Goal: Navigation & Orientation: Find specific page/section

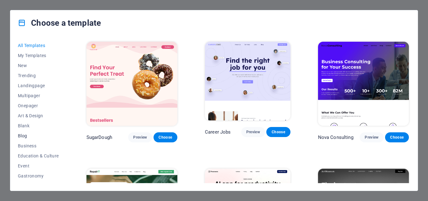
click at [23, 137] on span "Blog" at bounding box center [38, 135] width 41 height 5
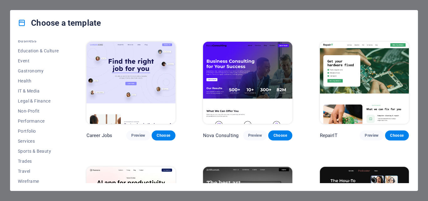
scroll to position [108, 0]
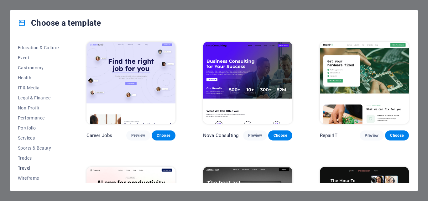
click at [24, 168] on span "Travel" at bounding box center [38, 168] width 41 height 5
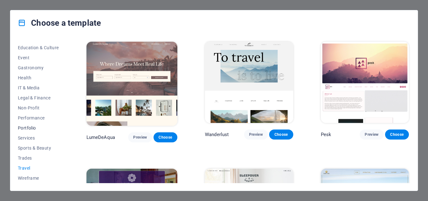
scroll to position [77, 0]
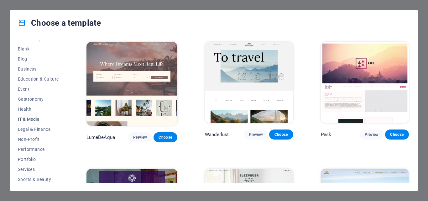
click at [25, 119] on span "IT & Media" at bounding box center [38, 119] width 41 height 5
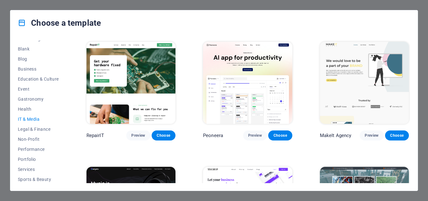
scroll to position [108, 0]
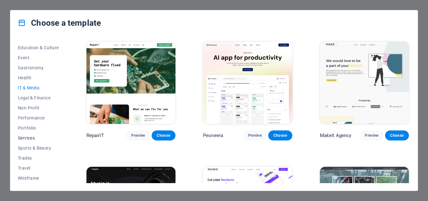
click at [28, 138] on span "Services" at bounding box center [38, 137] width 41 height 5
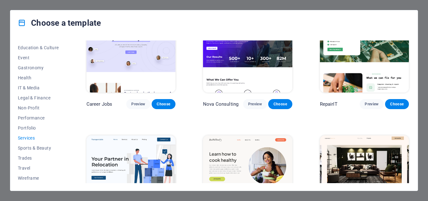
scroll to position [0, 0]
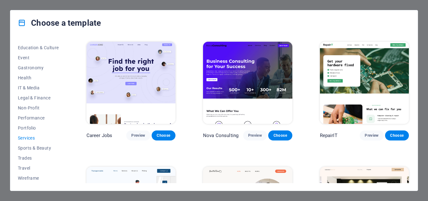
click at [240, 76] on img at bounding box center [247, 83] width 89 height 82
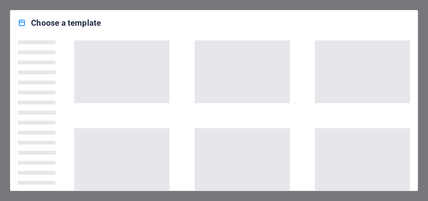
click at [423, 17] on div "Choose a template" at bounding box center [214, 100] width 428 height 201
drag, startPoint x: 19, startPoint y: 36, endPoint x: 130, endPoint y: 24, distance: 111.6
click at [130, 24] on div "Choose a template" at bounding box center [214, 22] width 408 height 25
click at [9, 15] on div "Choose a template" at bounding box center [214, 100] width 428 height 201
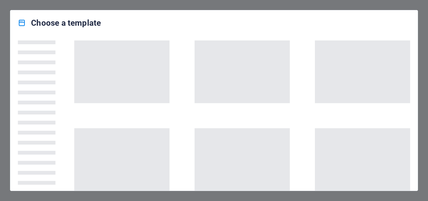
drag, startPoint x: 0, startPoint y: 13, endPoint x: 59, endPoint y: 4, distance: 59.3
click at [59, 4] on div "Choose a template" at bounding box center [214, 100] width 428 height 201
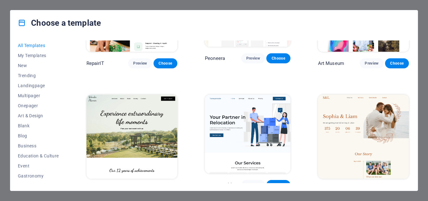
scroll to position [251, 0]
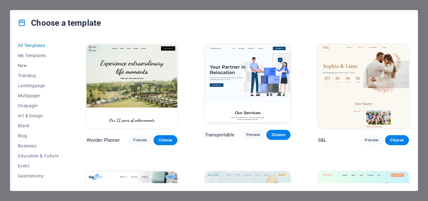
click at [1, 104] on div "Choose a template All Templates My Templates New Trending Landingpage Multipage…" at bounding box center [214, 100] width 428 height 201
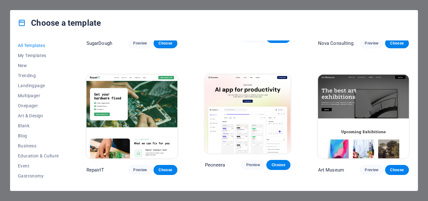
scroll to position [0, 0]
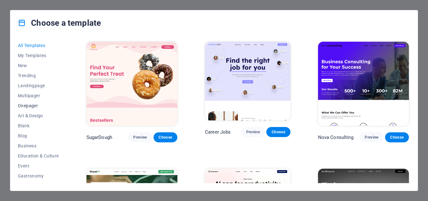
click at [29, 107] on span "Onepager" at bounding box center [38, 105] width 41 height 5
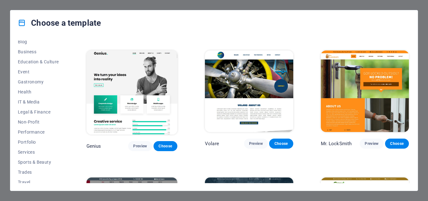
scroll to position [1348, 0]
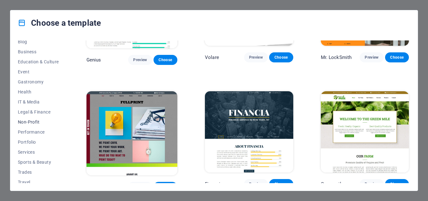
click at [23, 121] on span "Non-Profit" at bounding box center [38, 121] width 41 height 5
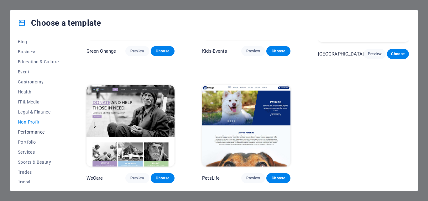
scroll to position [108, 0]
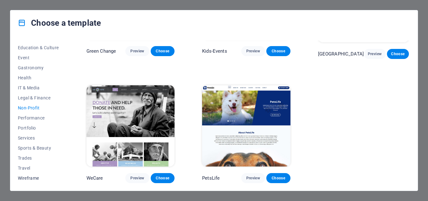
click at [37, 176] on span "Wireframe" at bounding box center [38, 178] width 41 height 5
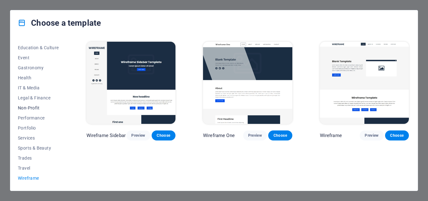
click at [35, 106] on span "Non-Profit" at bounding box center [38, 107] width 41 height 5
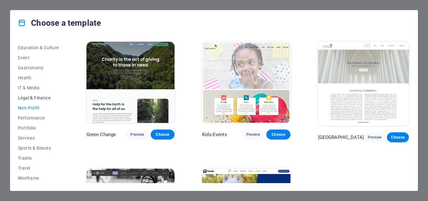
click at [29, 96] on span "Legal & Finance" at bounding box center [38, 97] width 41 height 5
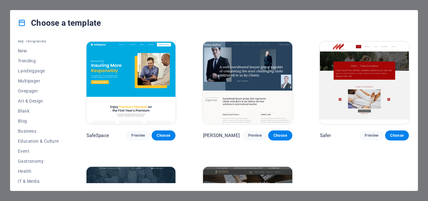
scroll to position [14, 0]
click at [26, 82] on span "Multipager" at bounding box center [38, 81] width 41 height 5
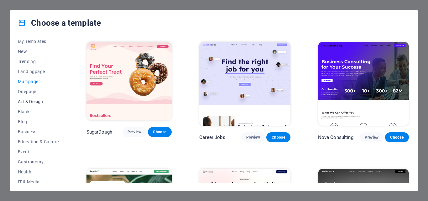
click at [37, 99] on span "Art & Design" at bounding box center [38, 101] width 41 height 5
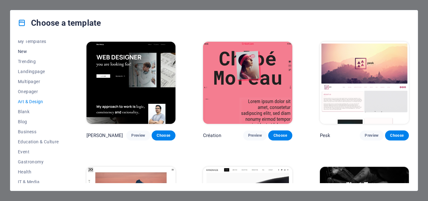
click at [26, 51] on span "New" at bounding box center [38, 51] width 41 height 5
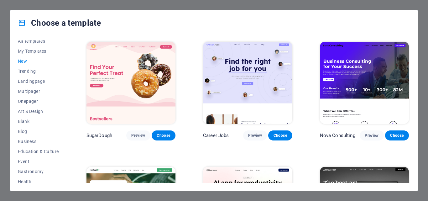
scroll to position [0, 0]
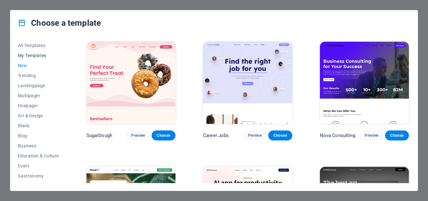
click at [26, 56] on span "My Templates" at bounding box center [38, 55] width 41 height 5
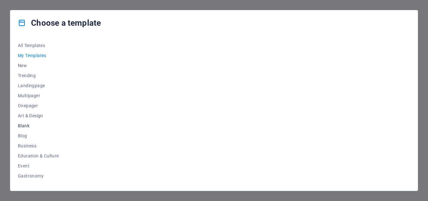
click at [24, 122] on button "Blank" at bounding box center [38, 126] width 41 height 10
click at [118, 68] on img at bounding box center [131, 83] width 89 height 82
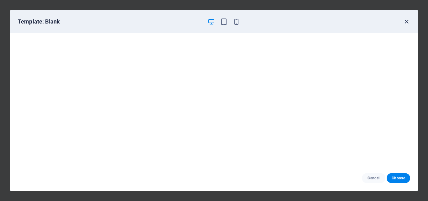
click at [405, 24] on icon "button" at bounding box center [406, 21] width 7 height 7
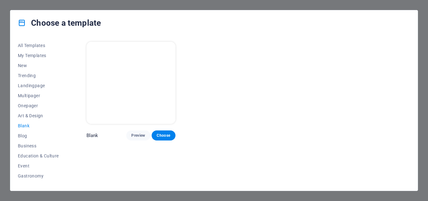
drag, startPoint x: 321, startPoint y: 3, endPoint x: 217, endPoint y: 13, distance: 104.5
click at [321, 3] on div "Choose a template All Templates My Templates New Trending Landingpage Multipage…" at bounding box center [214, 100] width 428 height 201
click at [0, 18] on div "Choose a template All Templates My Templates New Trending Landingpage Multipage…" at bounding box center [214, 100] width 428 height 201
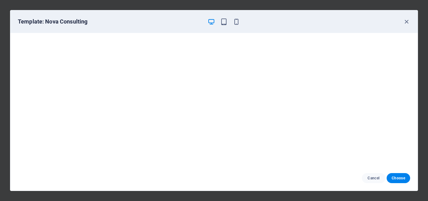
scroll to position [108, 0]
